Goal: Information Seeking & Learning: Find specific fact

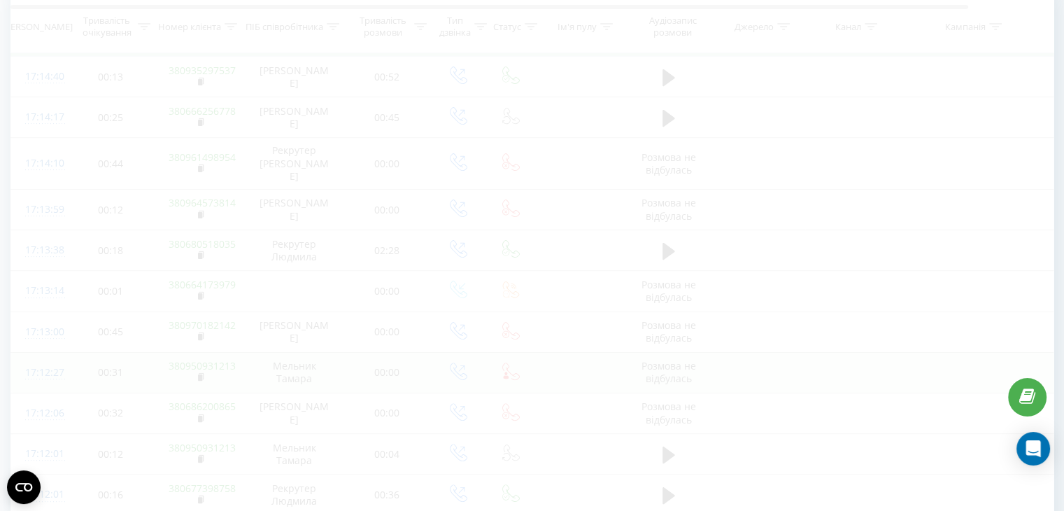
scroll to position [274, 0]
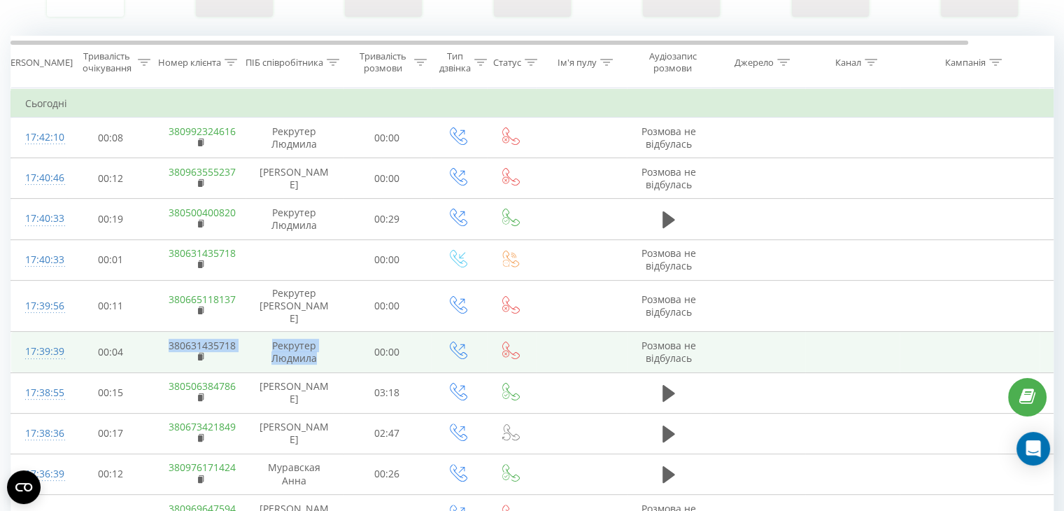
drag, startPoint x: 164, startPoint y: 328, endPoint x: 315, endPoint y: 346, distance: 152.1
click at [315, 346] on tr "17:39:39 00:04 380631435718 [PERSON_NAME] [PERSON_NAME] 00:00 Розмова не відбул…" at bounding box center [577, 352] width 1133 height 41
copy tr "380631435718 [PERSON_NAME] [PERSON_NAME]"
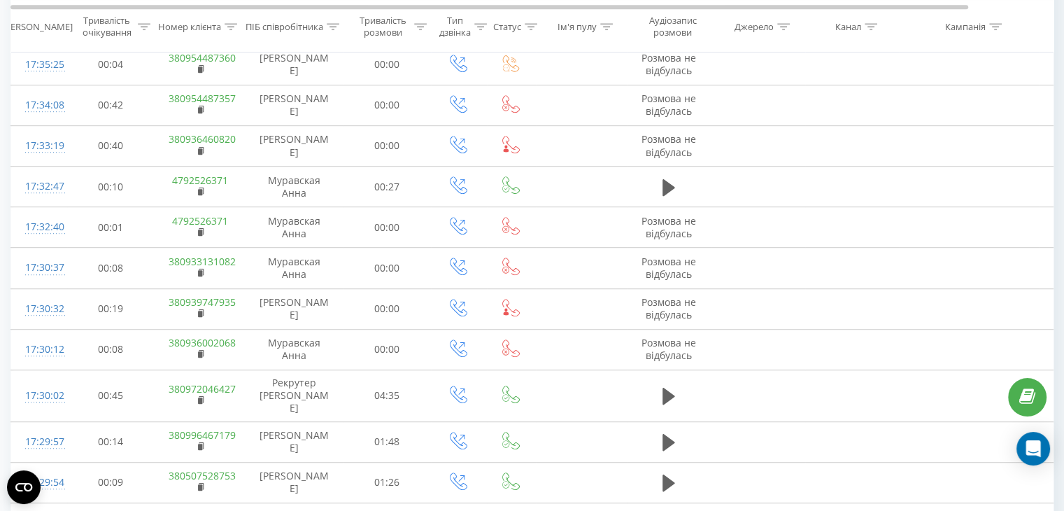
scroll to position [947, 0]
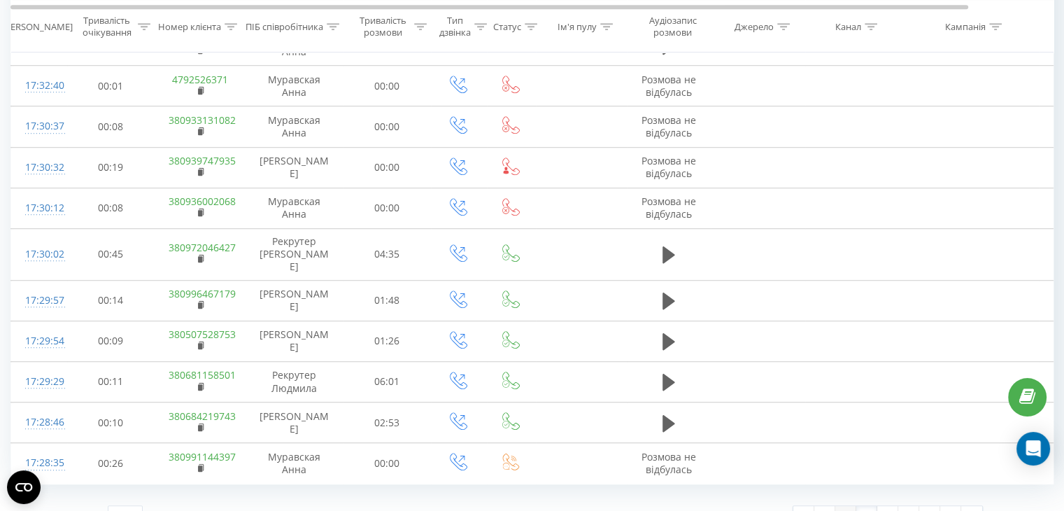
click at [848, 506] on link "2" at bounding box center [845, 516] width 21 height 20
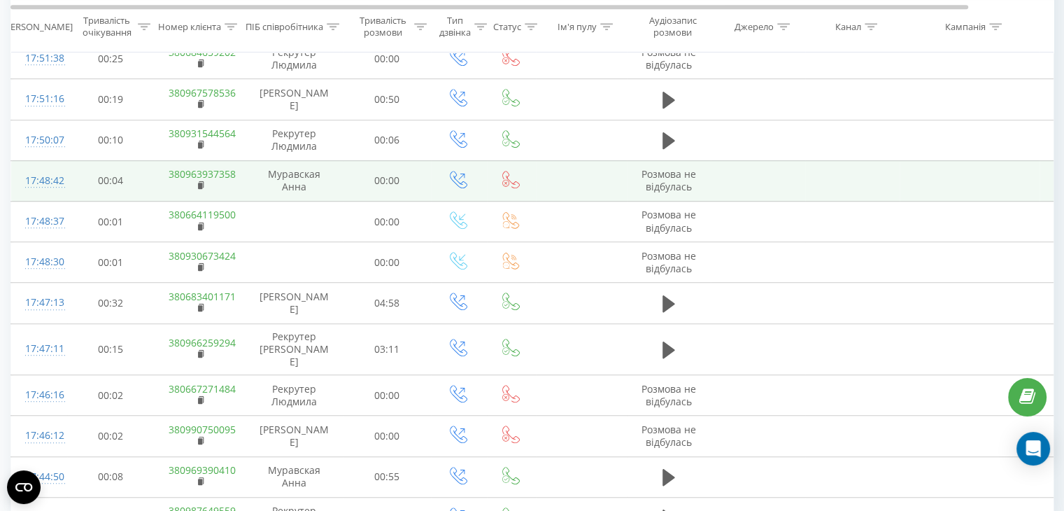
scroll to position [947, 0]
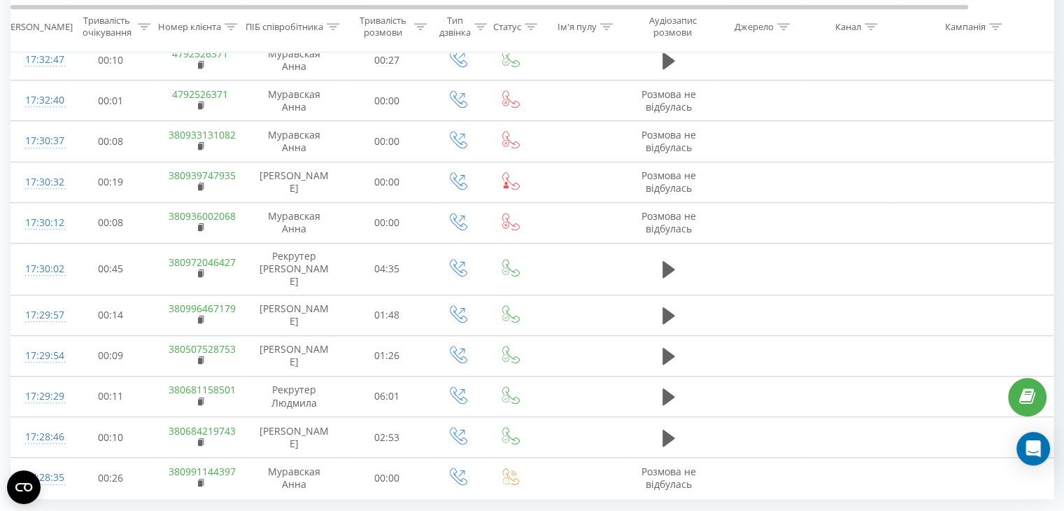
scroll to position [947, 0]
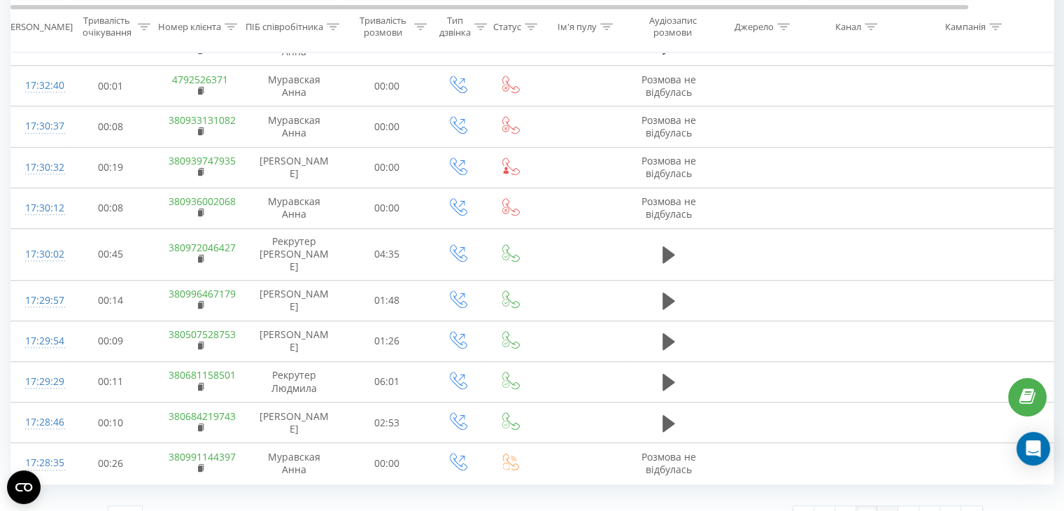
click at [890, 506] on link "4" at bounding box center [887, 516] width 21 height 20
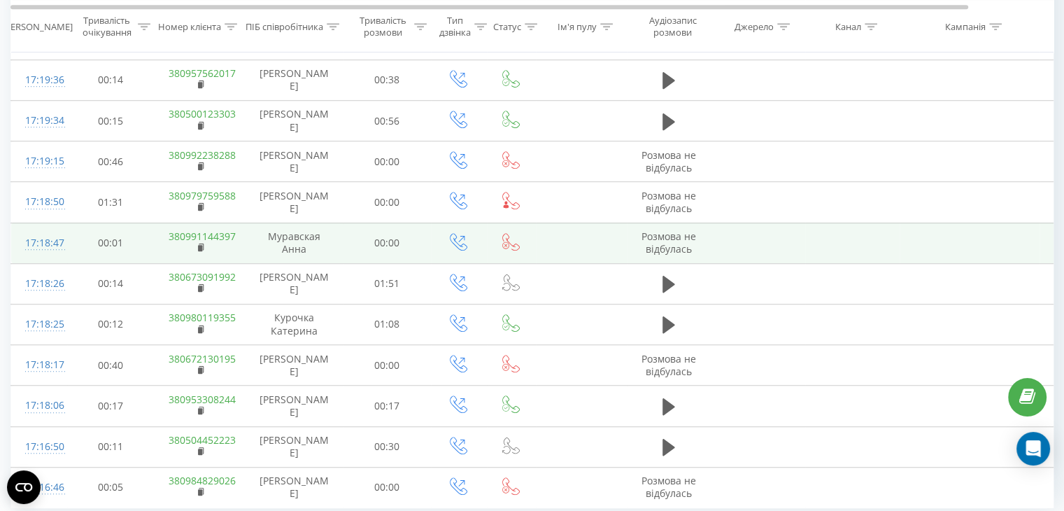
scroll to position [947, 0]
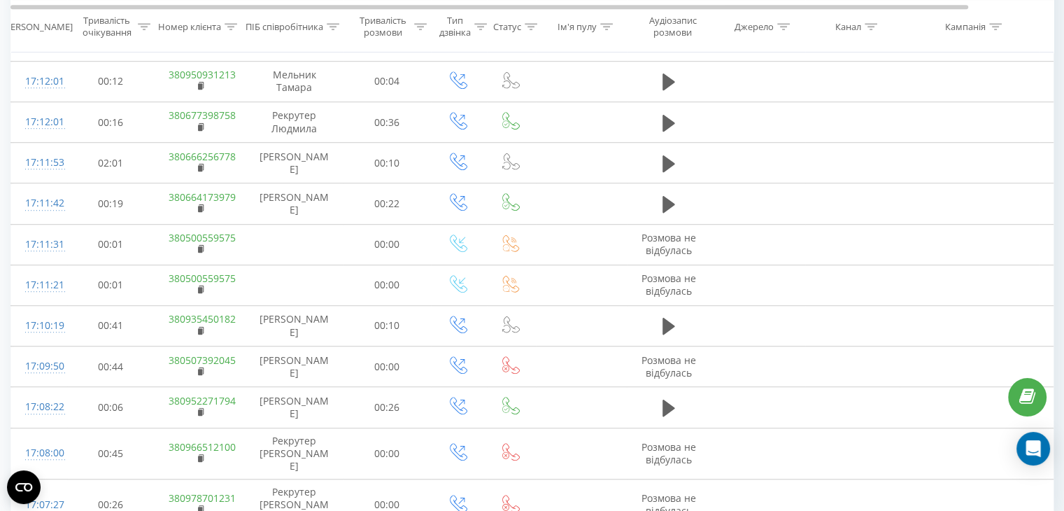
scroll to position [947, 0]
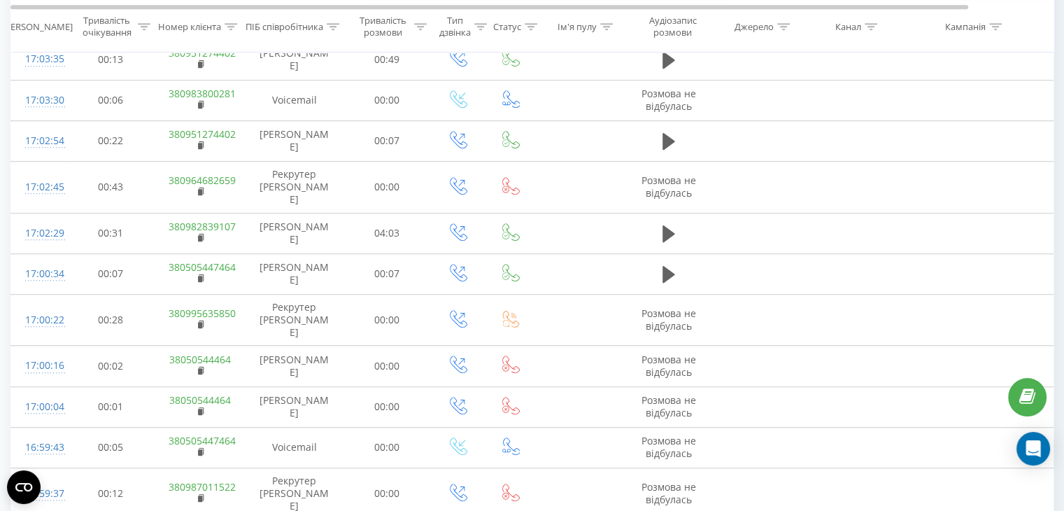
scroll to position [947, 0]
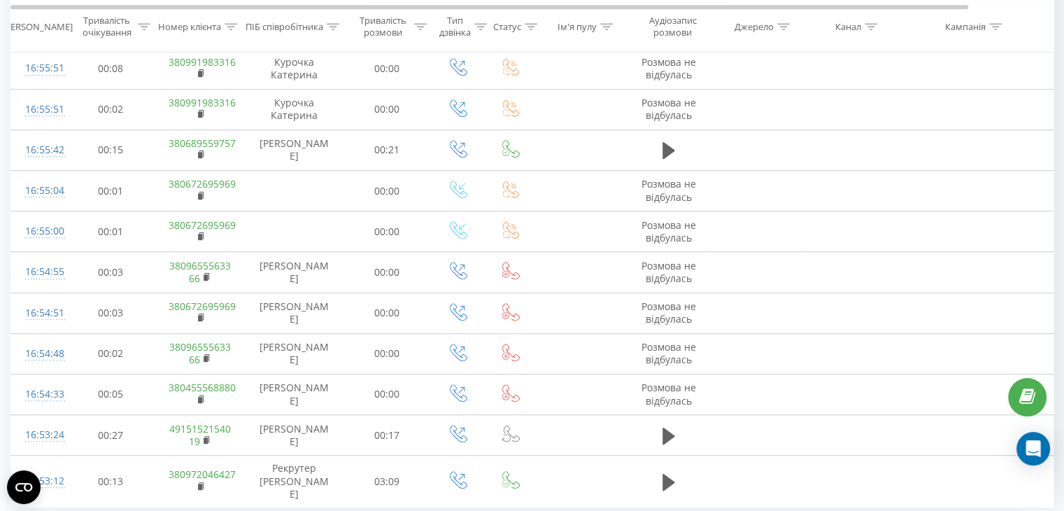
scroll to position [947, 0]
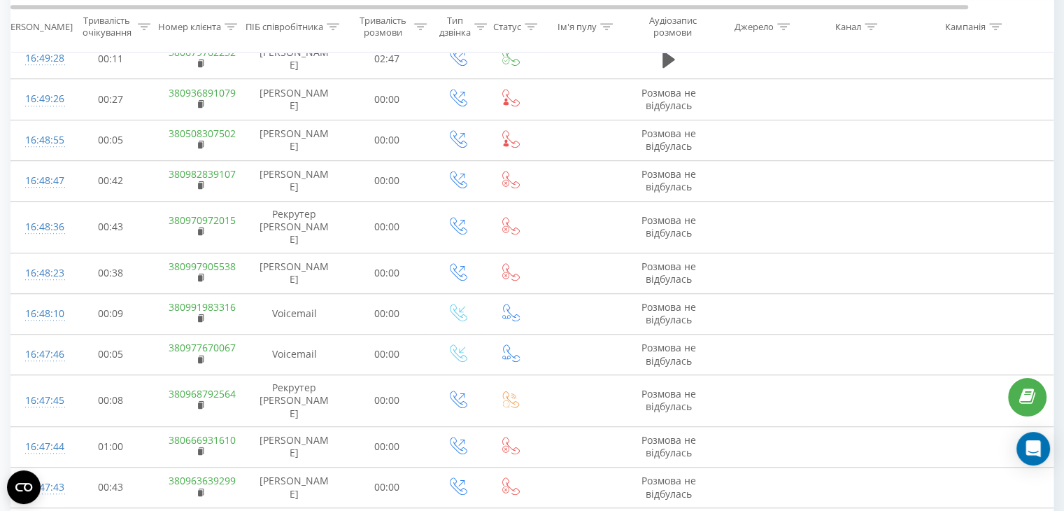
scroll to position [947, 0]
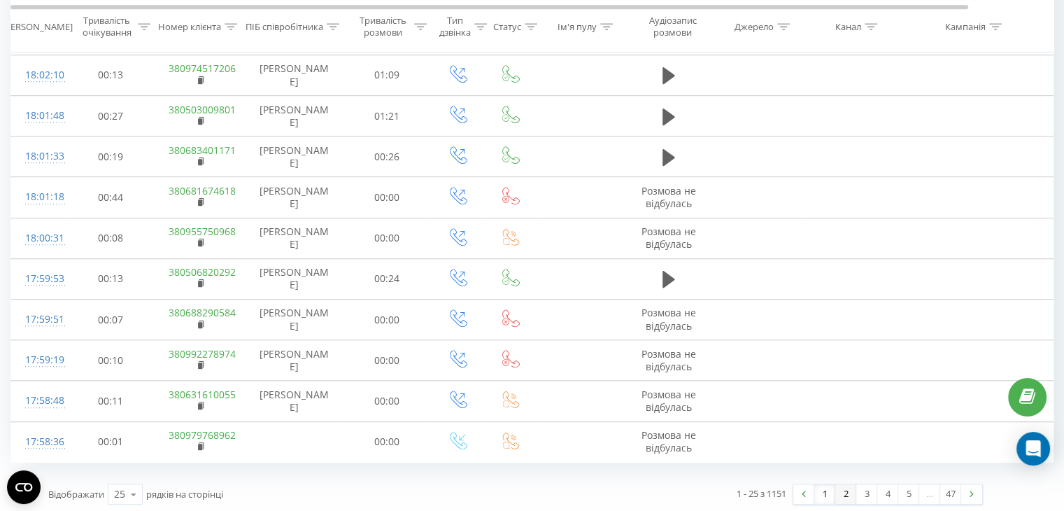
click at [847, 490] on link "2" at bounding box center [845, 494] width 21 height 20
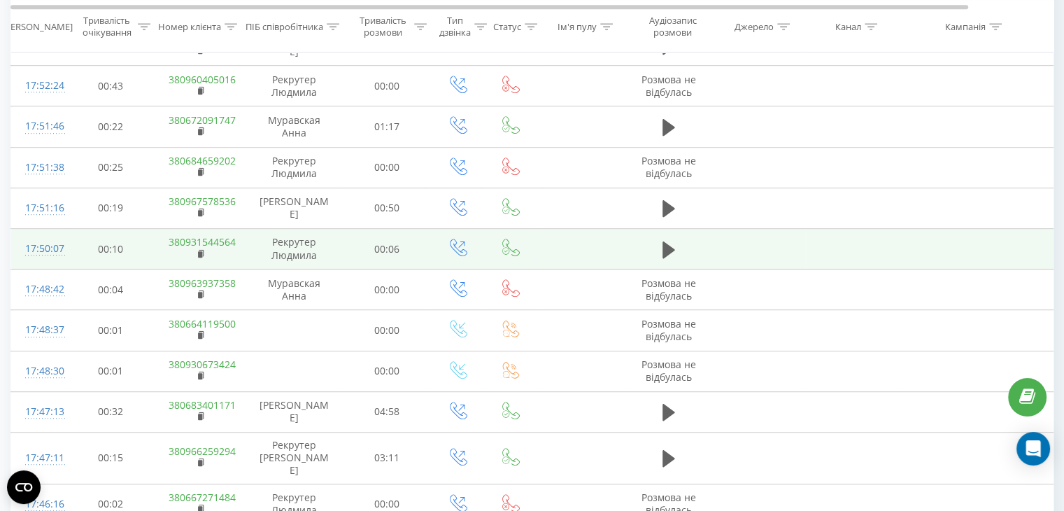
scroll to position [947, 0]
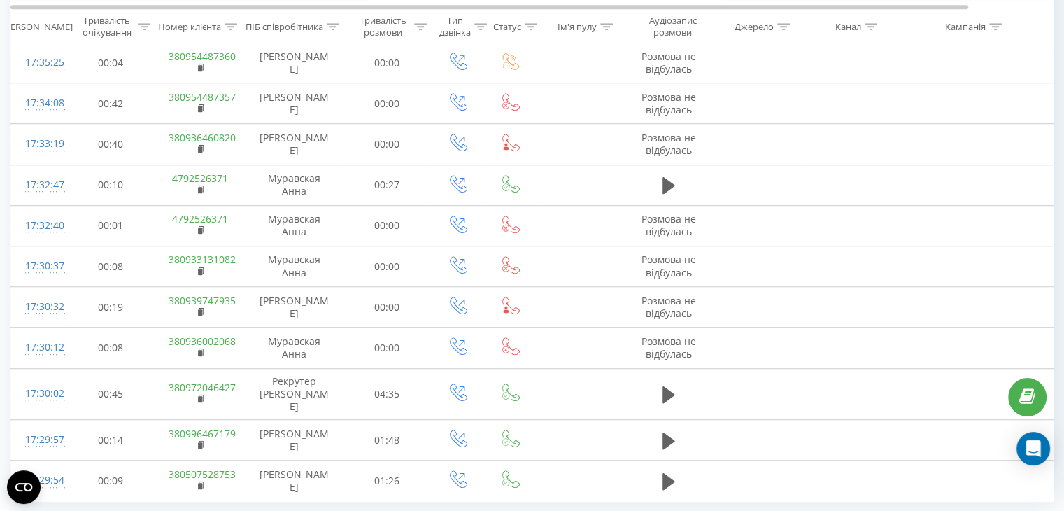
scroll to position [947, 0]
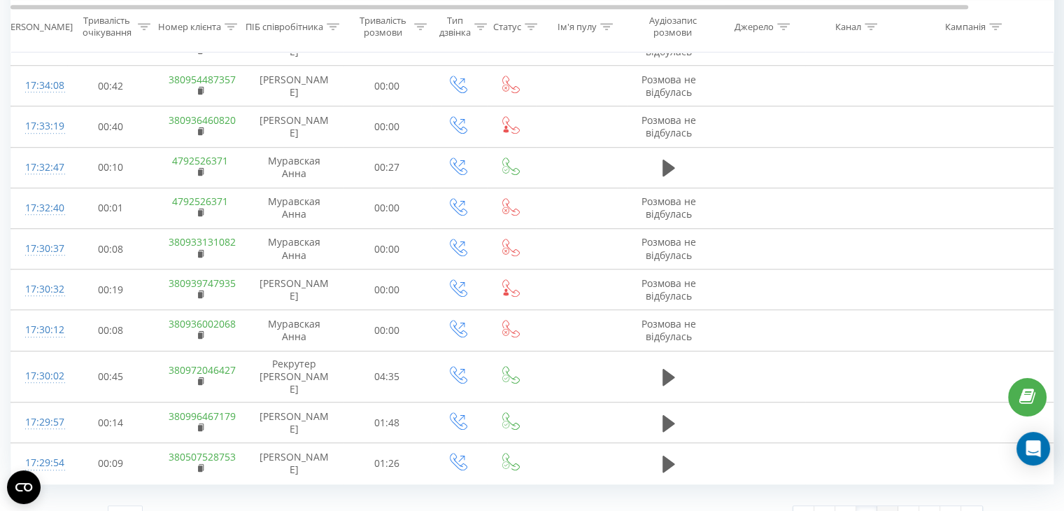
click at [887, 506] on link "4" at bounding box center [887, 516] width 21 height 20
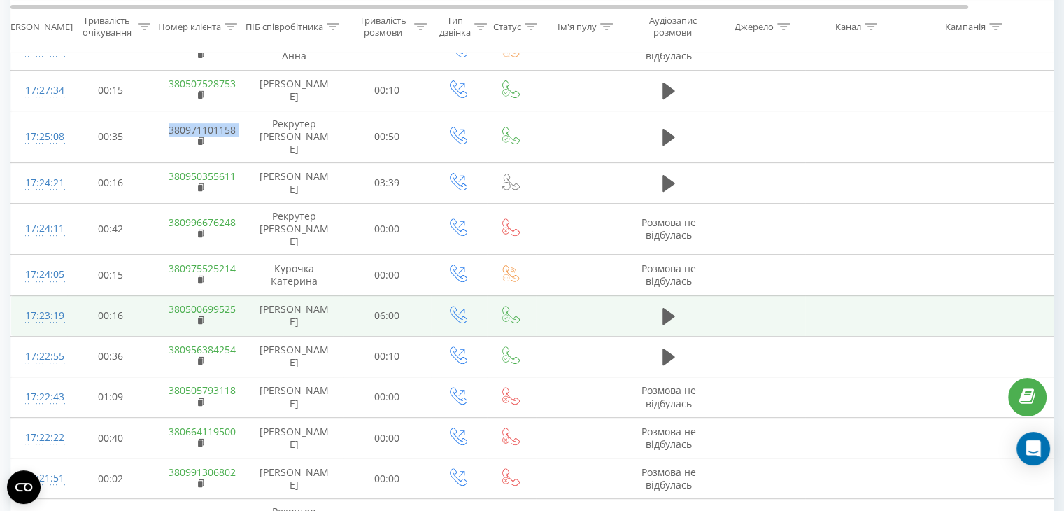
scroll to position [554, 0]
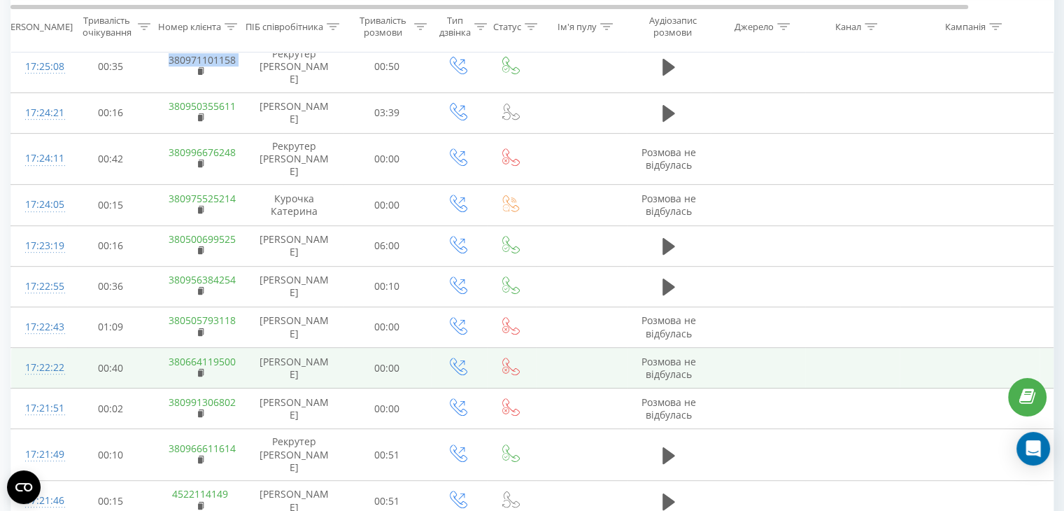
drag, startPoint x: 157, startPoint y: 332, endPoint x: 317, endPoint y: 350, distance: 160.5
click at [317, 350] on tr "17:22:22 00:40 380664119500 Рекрутер [PERSON_NAME] 00:00 Розмова не відбулась" at bounding box center [577, 368] width 1133 height 41
copy tr "380664119500 [PERSON_NAME]"
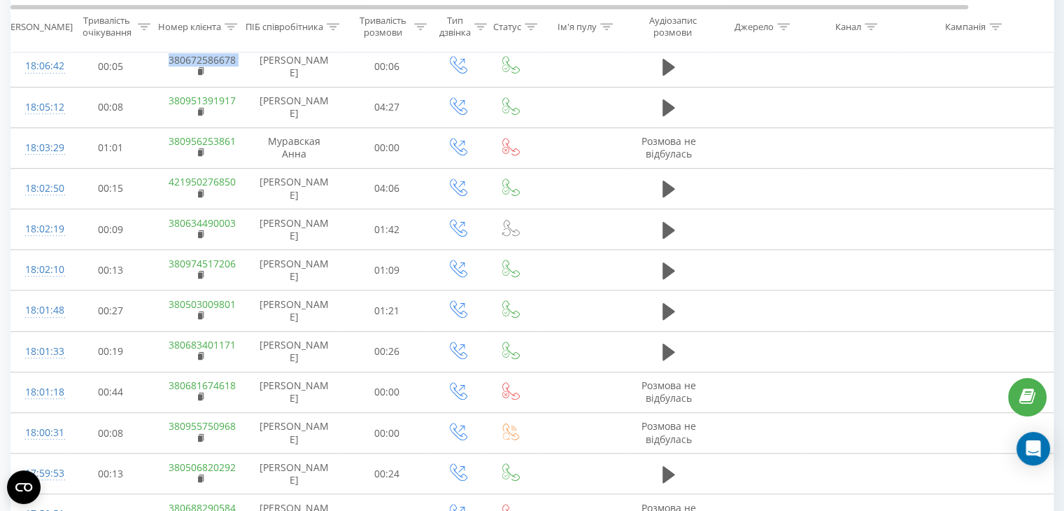
scroll to position [947, 0]
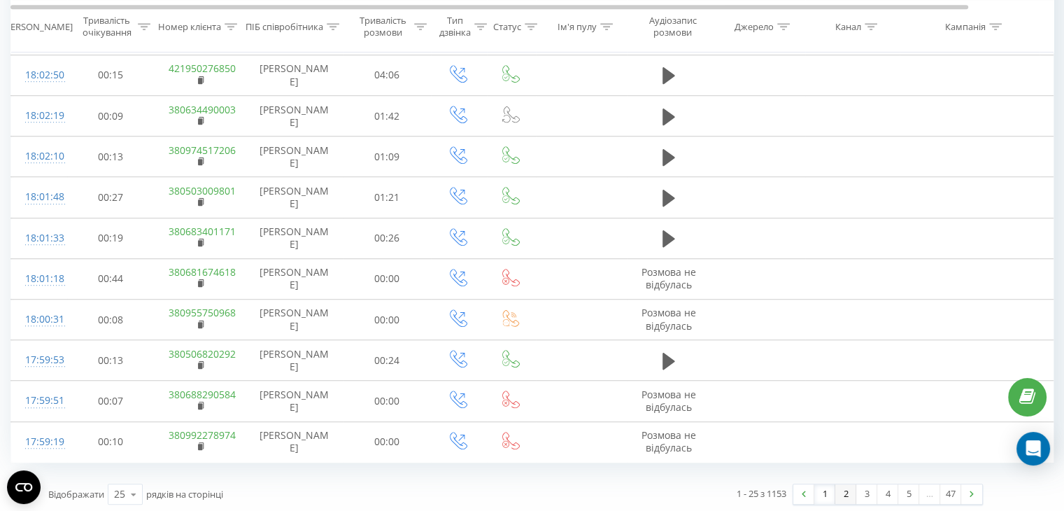
click at [838, 485] on link "2" at bounding box center [845, 494] width 21 height 20
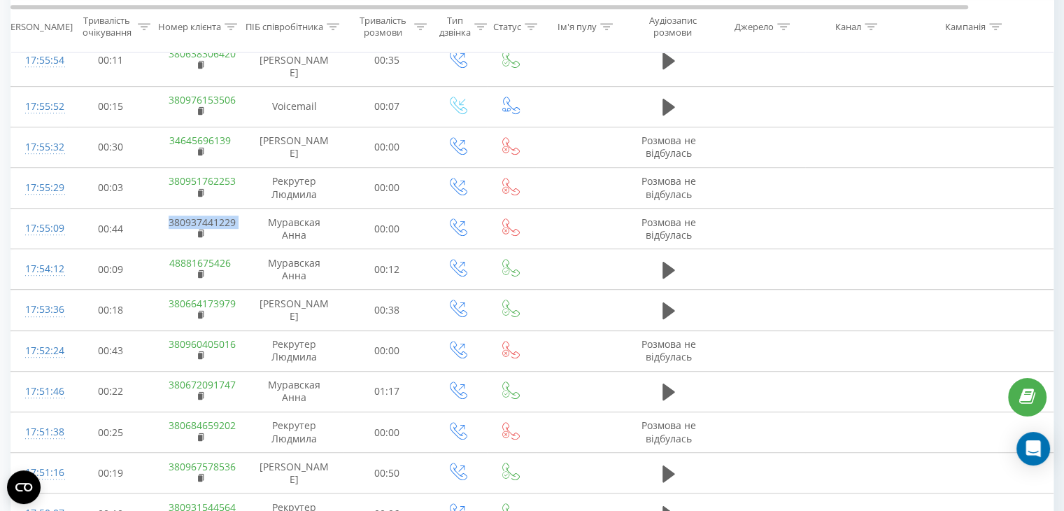
scroll to position [737, 0]
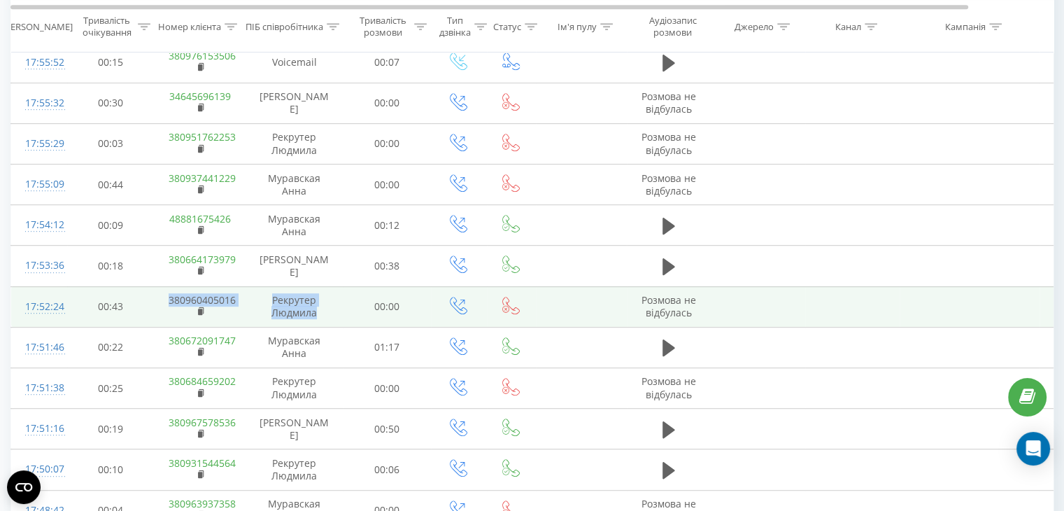
drag, startPoint x: 160, startPoint y: 272, endPoint x: 320, endPoint y: 295, distance: 161.1
click at [320, 295] on tr "17:52:24 00:43 380960405016 [PERSON_NAME] [PERSON_NAME] 00:00 Розмова не відбул…" at bounding box center [577, 306] width 1133 height 41
copy tr "380960405016 [PERSON_NAME] [PERSON_NAME]"
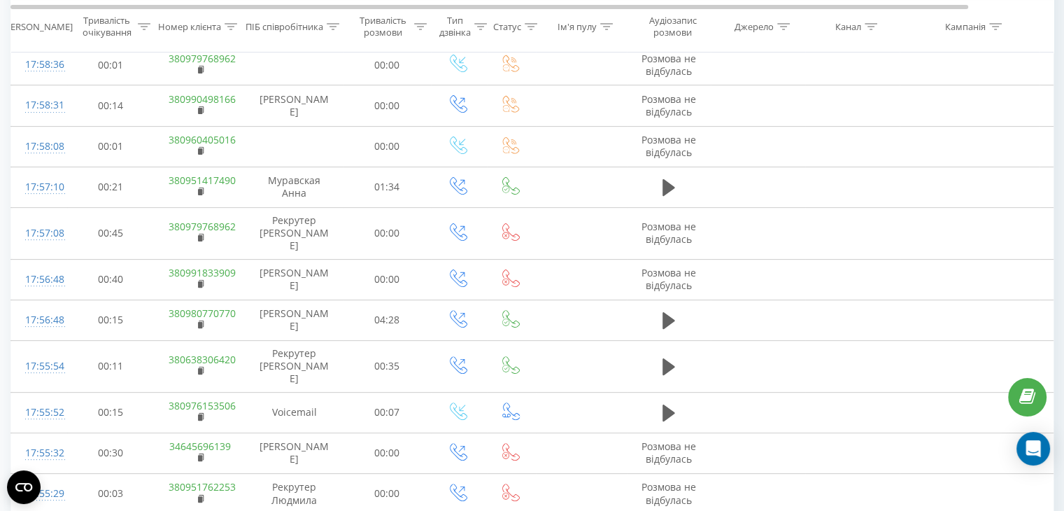
scroll to position [318, 0]
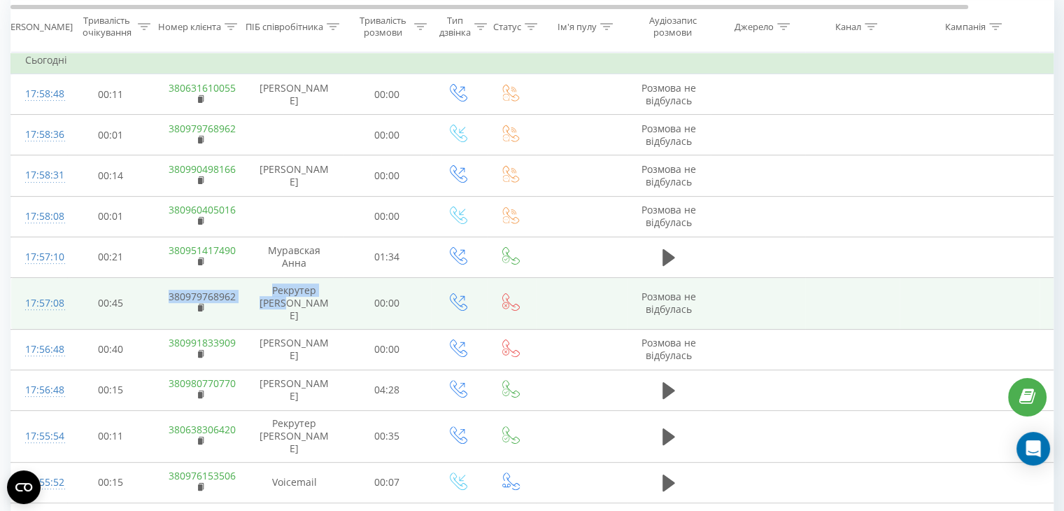
drag, startPoint x: 157, startPoint y: 286, endPoint x: 309, endPoint y: 300, distance: 153.2
click at [309, 300] on tr "17:57:08 00:45 380979768962 [PERSON_NAME] [PERSON_NAME] 00:00 Розмова не відбул…" at bounding box center [577, 304] width 1133 height 52
copy tr "380979768962 [PERSON_NAME] [PERSON_NAME]"
